Goal: Go to known website: Access a specific website the user already knows

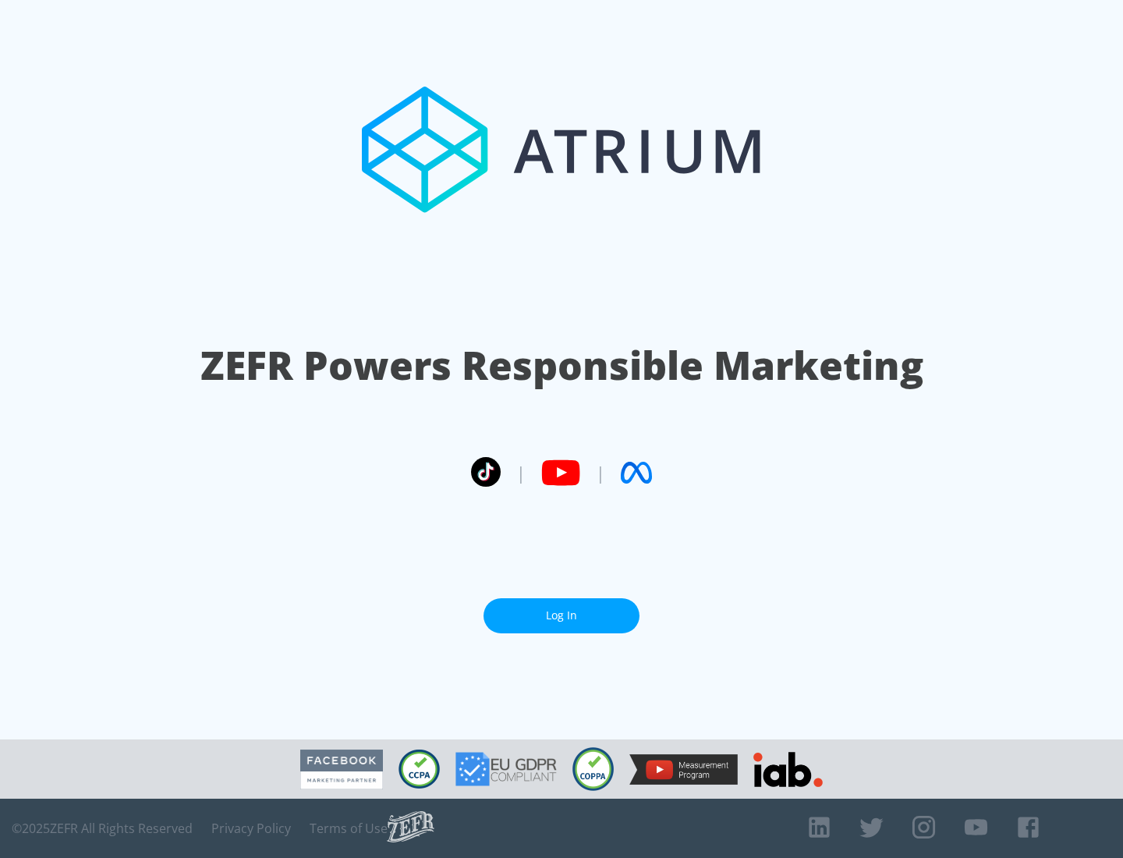
click at [561, 609] on link "Log In" at bounding box center [561, 615] width 156 height 35
